Goal: Task Accomplishment & Management: Manage account settings

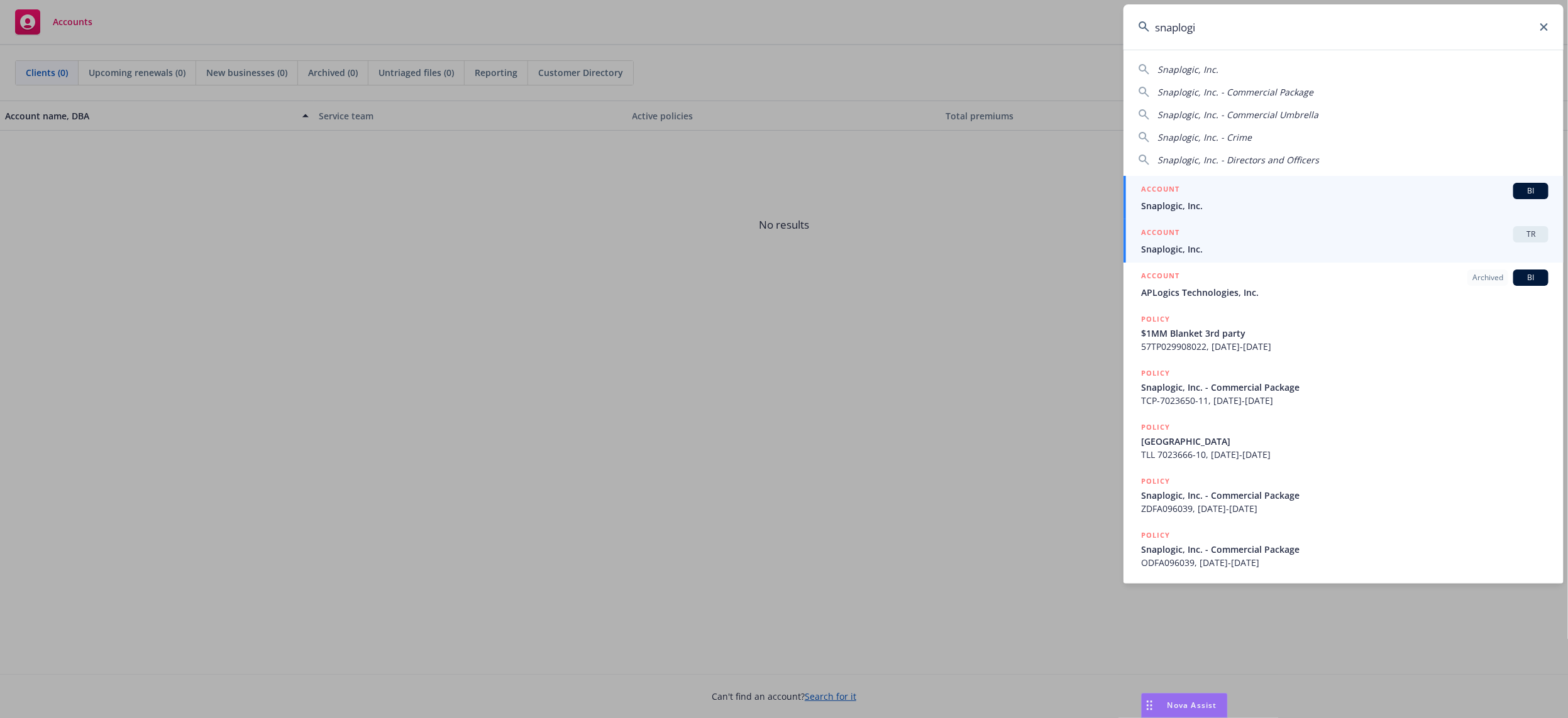
type input "snaplogi"
click at [1226, 241] on div "ACCOUNT TR" at bounding box center [1345, 234] width 408 height 16
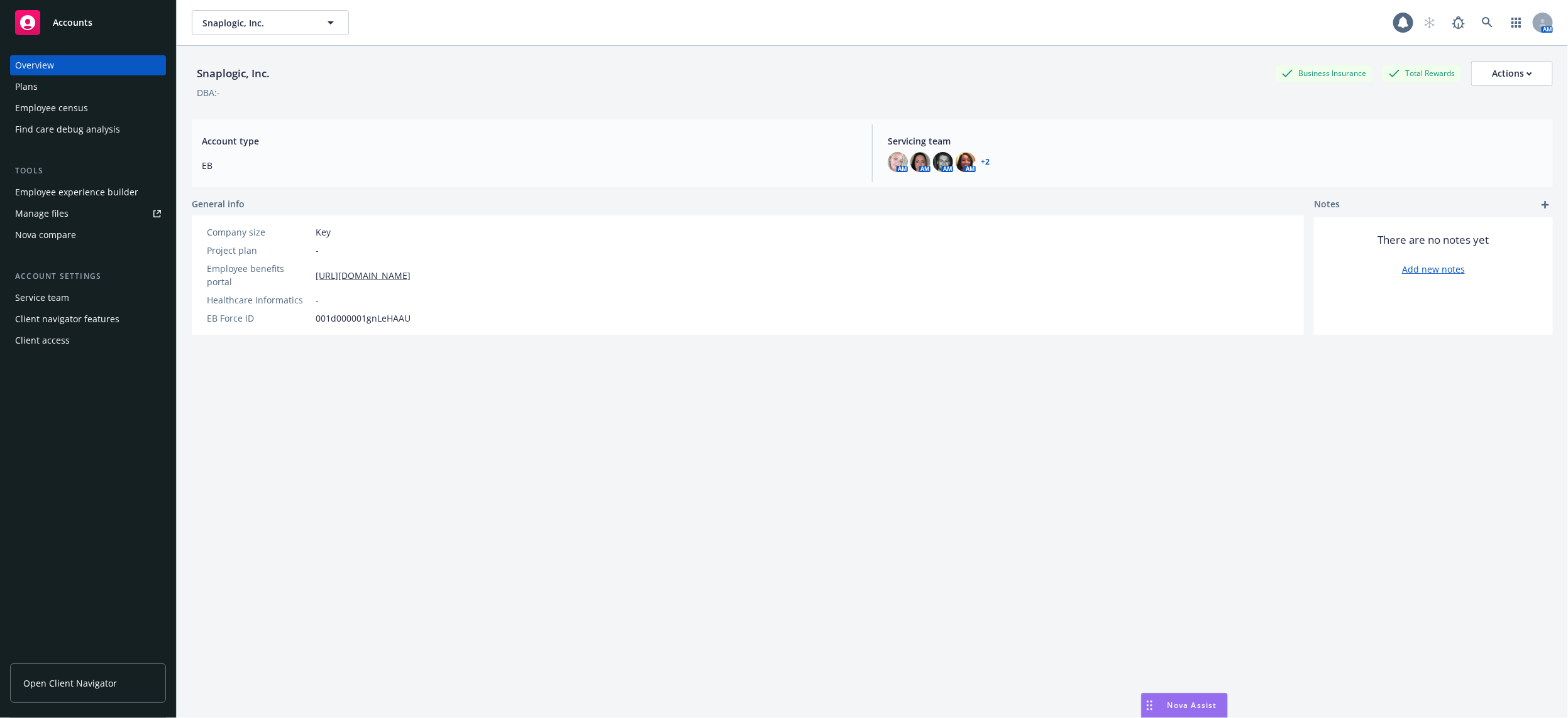
click at [126, 198] on div "Employee experience builder" at bounding box center [76, 192] width 123 height 20
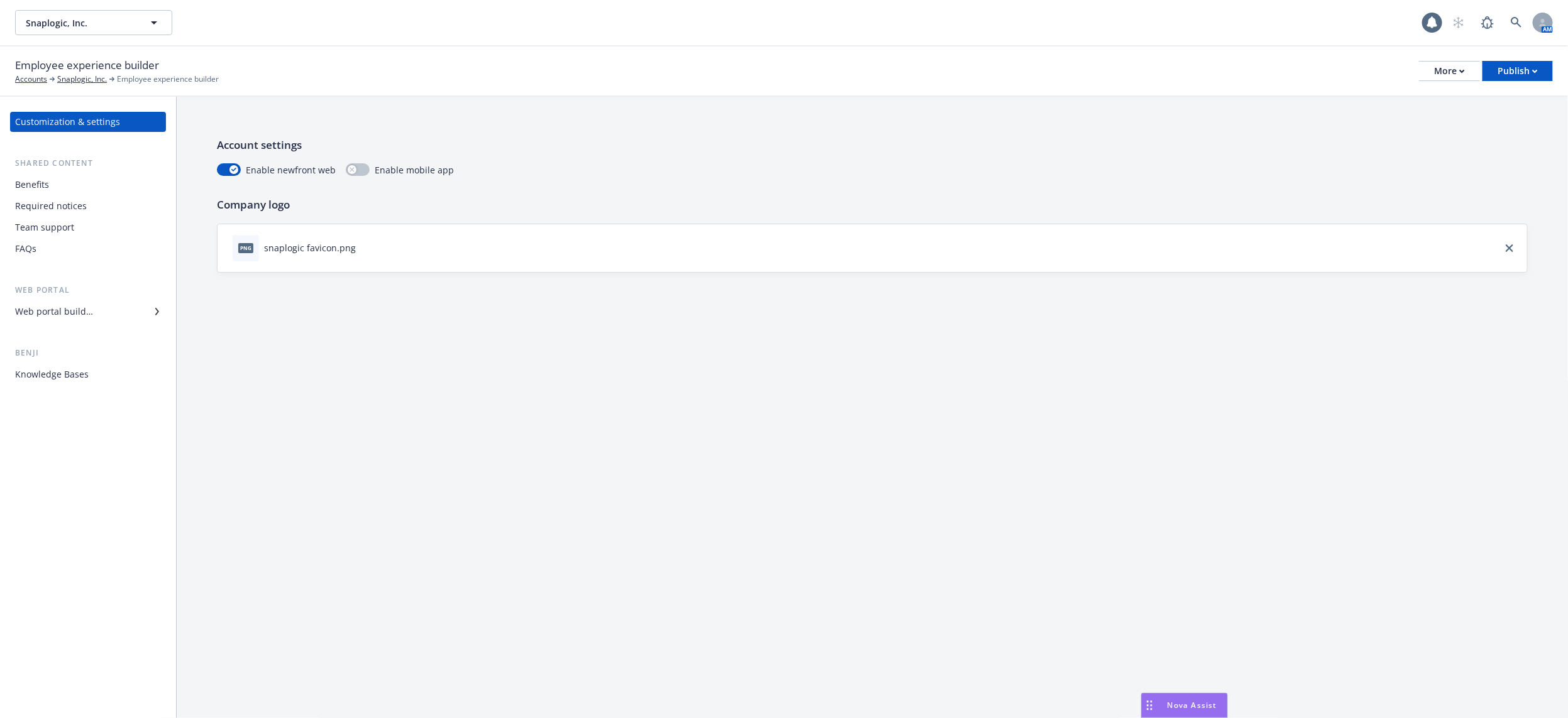
click at [113, 306] on div "Web portal builder" at bounding box center [87, 312] width 146 height 20
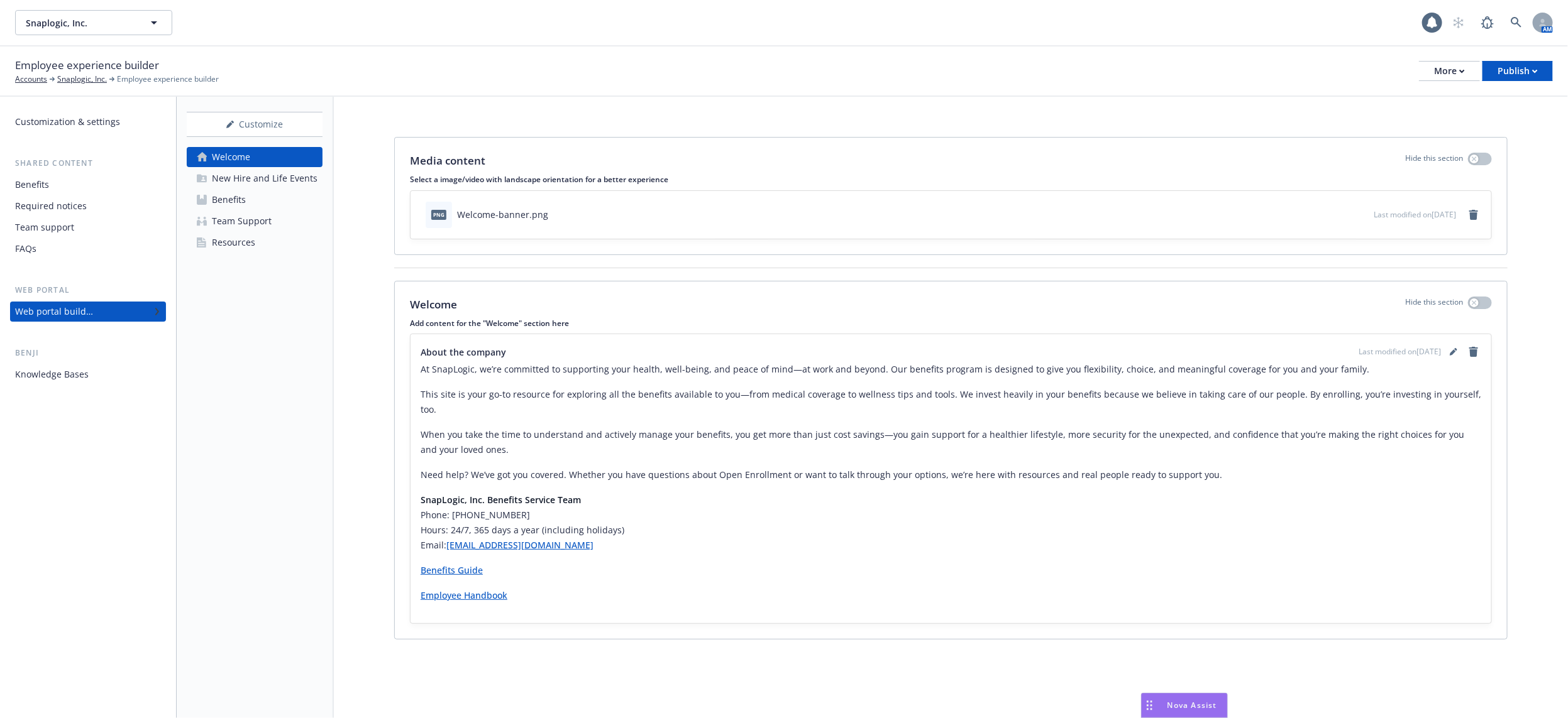
click at [102, 373] on div "Knowledge Bases" at bounding box center [87, 375] width 146 height 20
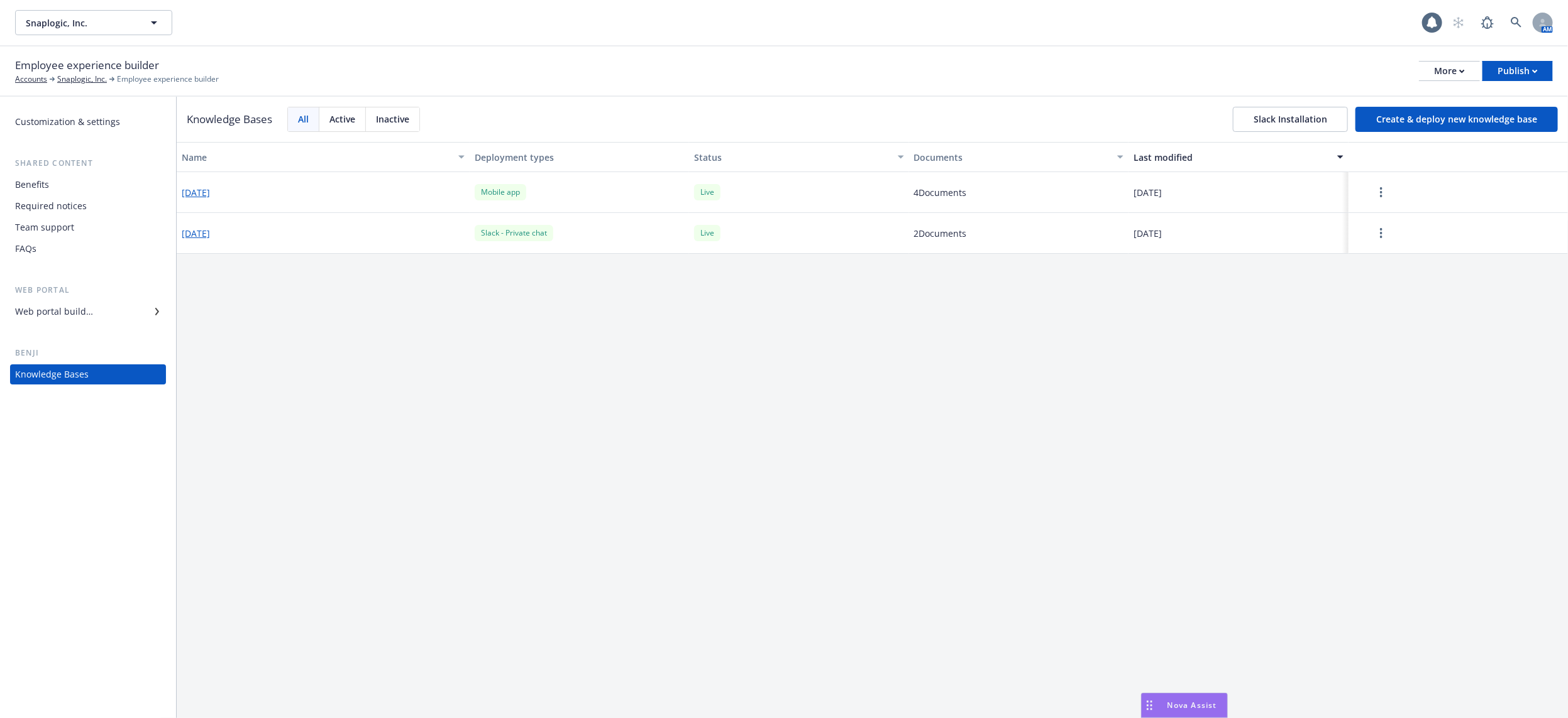
click at [114, 179] on div "Benefits" at bounding box center [87, 185] width 146 height 20
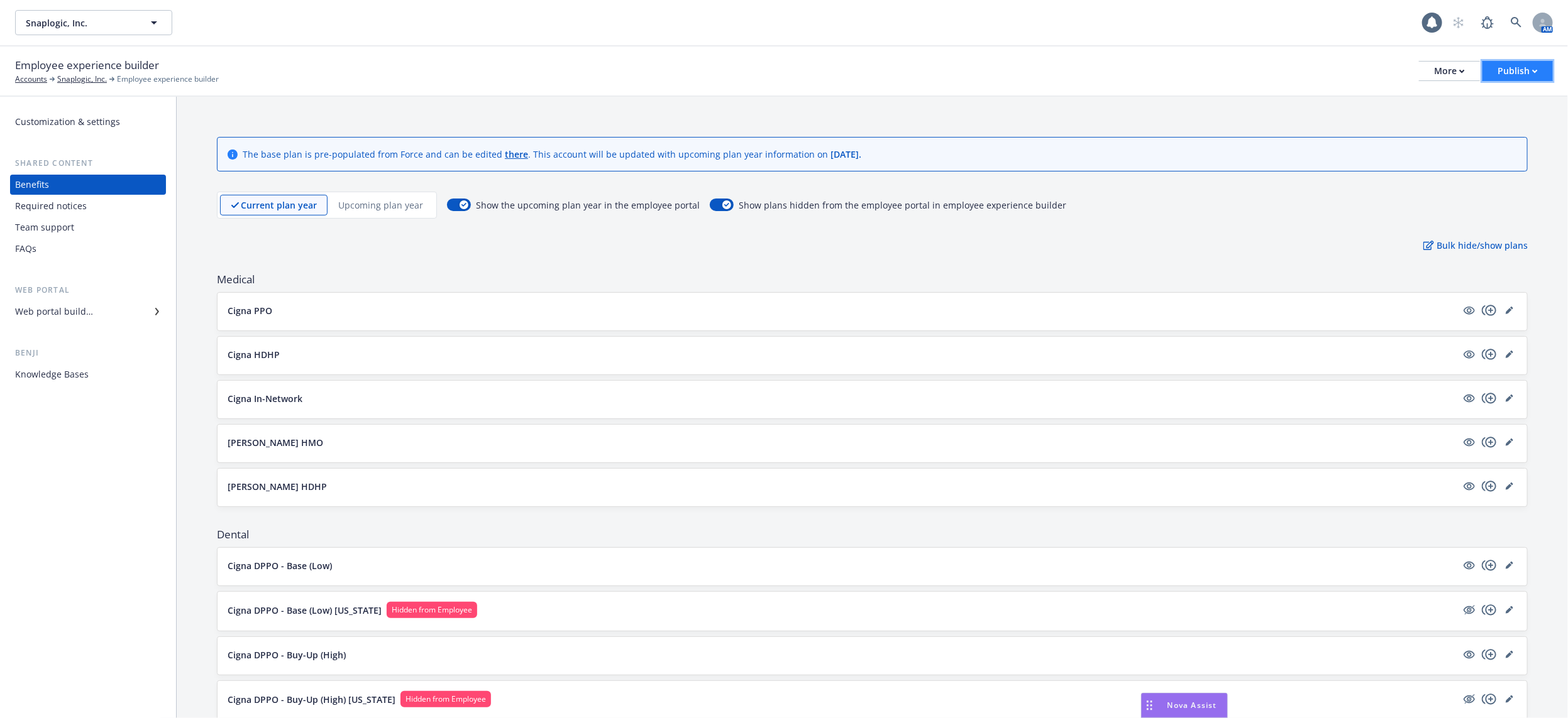
click at [1509, 80] on div "Publish" at bounding box center [1517, 71] width 40 height 19
click at [1507, 96] on link "Publish portal" at bounding box center [1503, 99] width 100 height 25
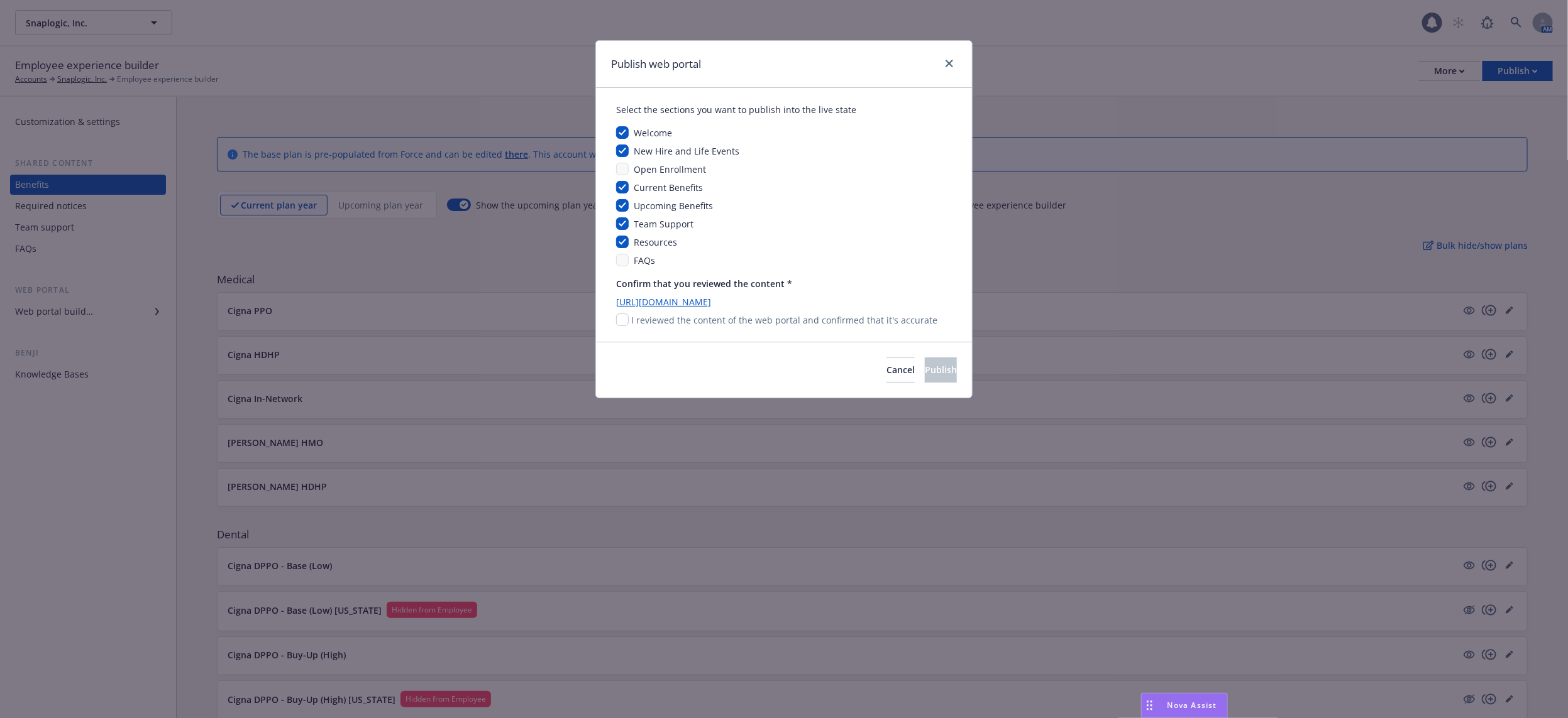
click at [1209, 168] on div "Publish web portal Select the sections you want to publish into the live state …" at bounding box center [784, 359] width 1568 height 718
click at [941, 61] on div at bounding box center [947, 64] width 20 height 16
click at [951, 60] on icon "close" at bounding box center [949, 64] width 8 height 8
